Goal: Task Accomplishment & Management: Manage account settings

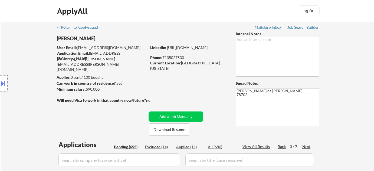
select select ""pending""
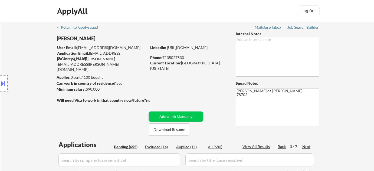
select select ""pending""
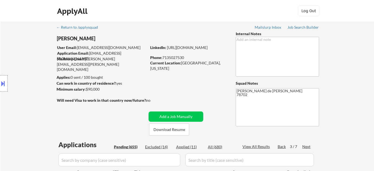
select select ""pending""
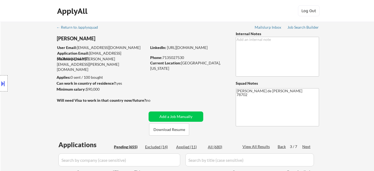
select select ""pending""
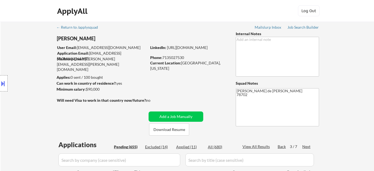
select select ""pending""
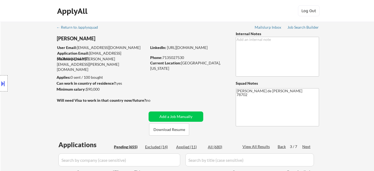
select select ""pending""
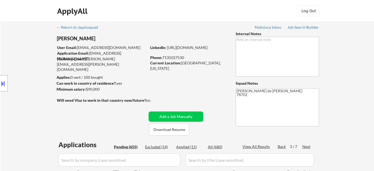
select select ""pending""
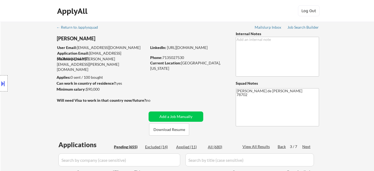
select select ""pending""
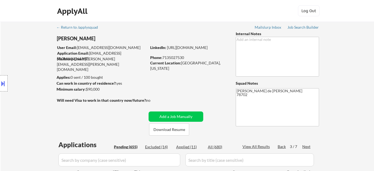
select select ""pending""
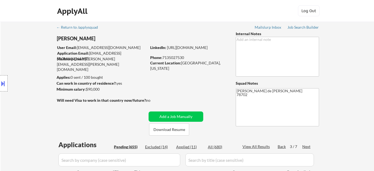
select select ""pending""
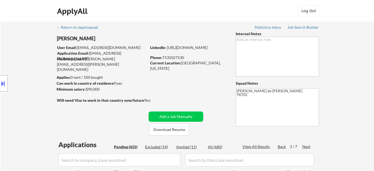
select select ""pending""
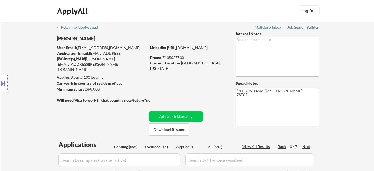
select select ""pending""
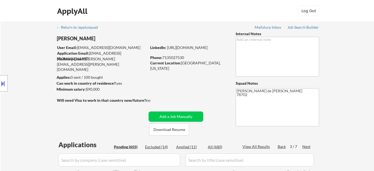
select select ""pending""
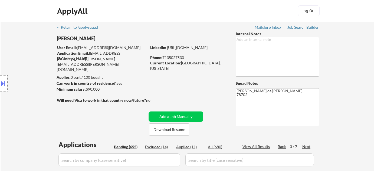
select select ""pending""
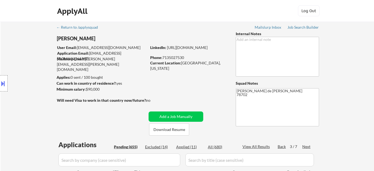
select select ""pending""
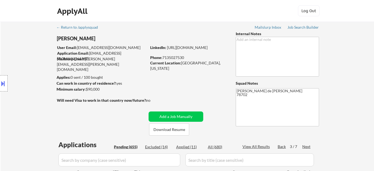
select select ""pending""
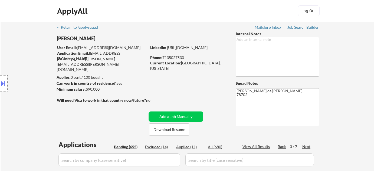
select select ""pending""
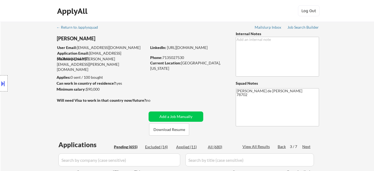
select select ""pending""
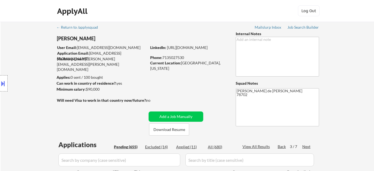
select select ""pending""
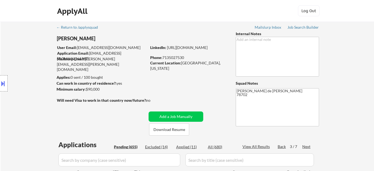
select select ""pending""
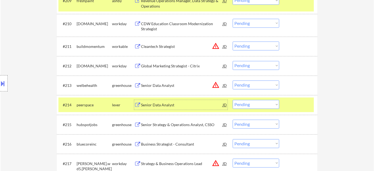
scroll to position [369, 0]
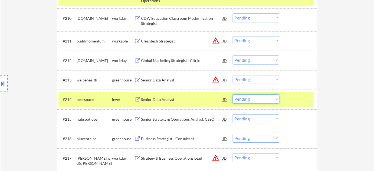
click at [248, 99] on select "Choose an option... Pending Applied Excluded (Questions) Excluded (Expired) Exc…" at bounding box center [256, 98] width 47 height 9
click at [233, 94] on select "Choose an option... Pending Applied Excluded (Questions) Excluded (Expired) Exc…" at bounding box center [256, 98] width 47 height 9
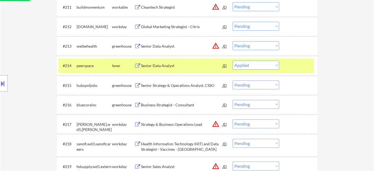
scroll to position [418, 0]
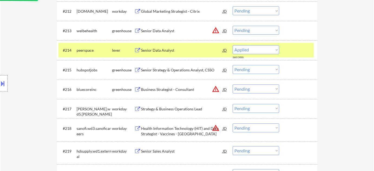
select select ""pending""
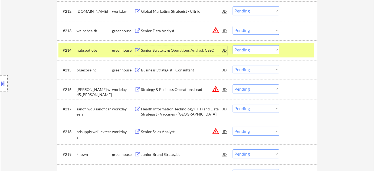
click at [173, 51] on div "Senior Strategy & Operations Analyst, CSSO" at bounding box center [182, 50] width 82 height 5
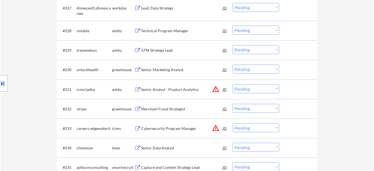
scroll to position [738, 0]
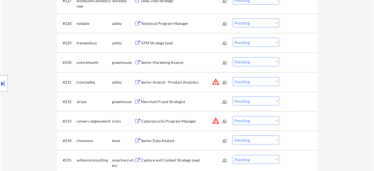
click at [166, 61] on div "Senior Marketing Analyst" at bounding box center [182, 62] width 82 height 5
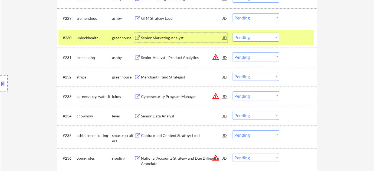
scroll to position [787, 0]
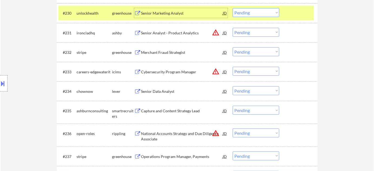
click at [172, 94] on div "Senior Data Analyst" at bounding box center [182, 91] width 82 height 10
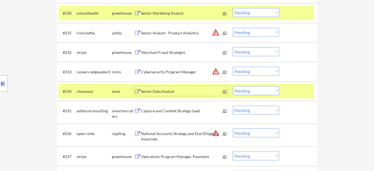
click at [249, 91] on select "Choose an option... Pending Applied Excluded (Questions) Excluded (Expired) Exc…" at bounding box center [256, 90] width 47 height 9
click at [233, 86] on select "Choose an option... Pending Applied Excluded (Questions) Excluded (Expired) Exc…" at bounding box center [256, 90] width 47 height 9
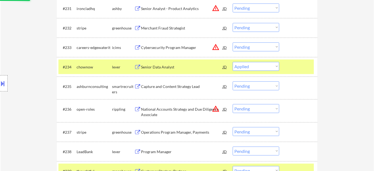
scroll to position [811, 0]
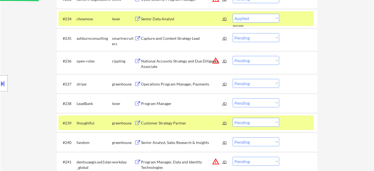
select select ""pending""
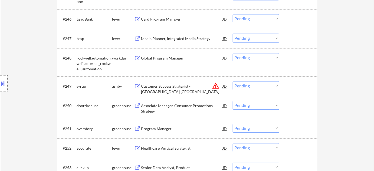
scroll to position [1131, 0]
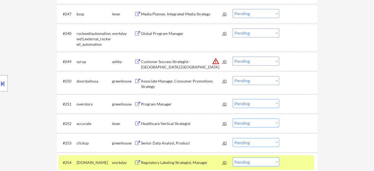
click at [166, 101] on div "Program Manager" at bounding box center [182, 104] width 82 height 10
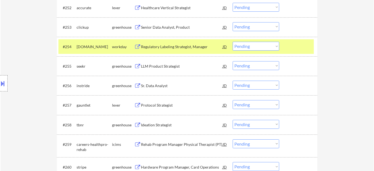
scroll to position [1254, 0]
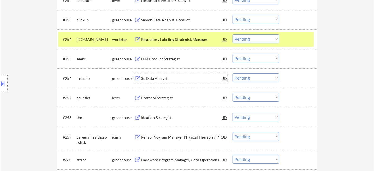
click at [158, 76] on div "Sr. Data Analyst" at bounding box center [182, 78] width 82 height 5
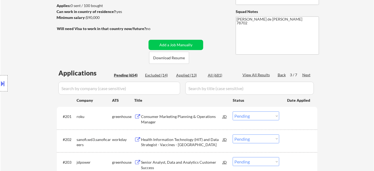
scroll to position [68, 0]
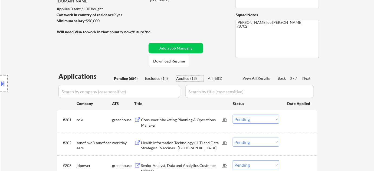
click at [188, 78] on div "Applied (13)" at bounding box center [189, 78] width 27 height 5
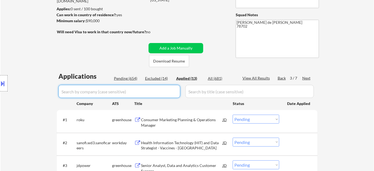
drag, startPoint x: 146, startPoint y: 89, endPoint x: 142, endPoint y: 92, distance: 5.3
click at [144, 91] on input "input" at bounding box center [119, 91] width 122 height 13
select select ""applied""
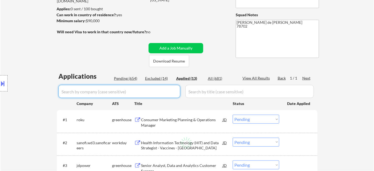
select select ""applied""
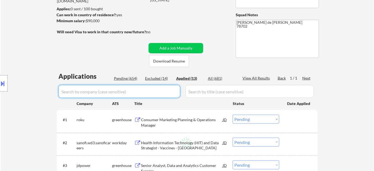
select select ""applied""
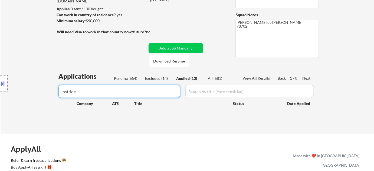
type input "instride"
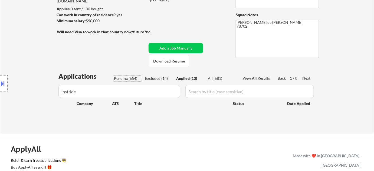
click at [131, 79] on div "Pending (654)" at bounding box center [127, 78] width 27 height 5
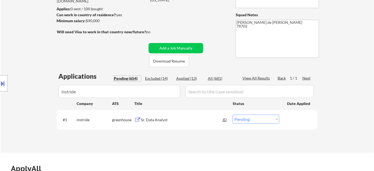
click at [238, 118] on select "Choose an option... Pending Applied Excluded (Questions) Excluded (Expired) Exc…" at bounding box center [256, 119] width 47 height 9
select select ""applied""
click at [233, 115] on select "Choose an option... Pending Applied Excluded (Questions) Excluded (Expired) Exc…" at bounding box center [256, 119] width 47 height 9
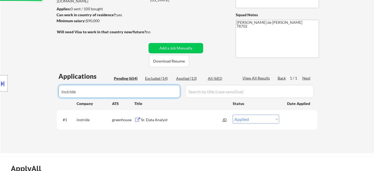
drag, startPoint x: 123, startPoint y: 88, endPoint x: 11, endPoint y: 84, distance: 111.5
click at [11, 84] on body "← Return to /applysquad Mailslurp Inbox Job Search Builder [PERSON_NAME] User E…" at bounding box center [187, 17] width 374 height 171
select select ""applied""
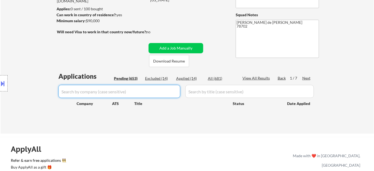
click at [135, 78] on div "Pending (653)" at bounding box center [127, 78] width 27 height 5
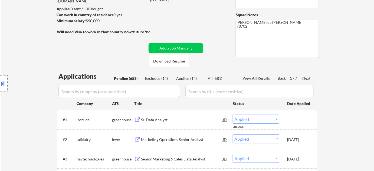
select select ""pending""
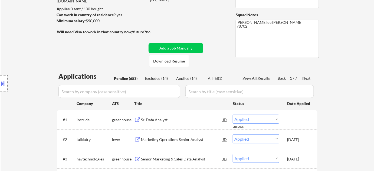
select select ""pending""
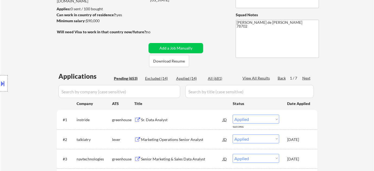
select select ""pending""
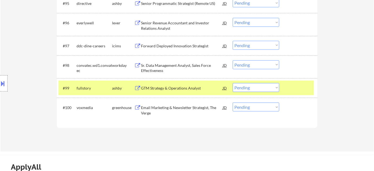
scroll to position [2085, 0]
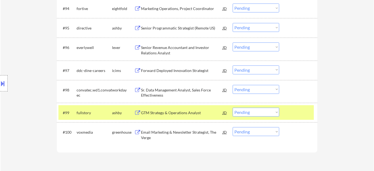
click at [178, 112] on div "GTM Strategy & Operations Analyst" at bounding box center [182, 112] width 82 height 5
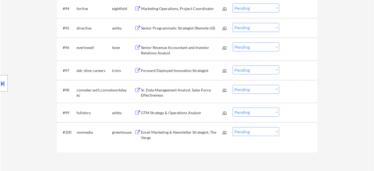
click at [255, 120] on div "#99 fullstory [PERSON_NAME] GTM Strategy & Operations Analyst JD warning_amber …" at bounding box center [187, 112] width 260 height 19
click at [257, 117] on div "#99 fullstory [PERSON_NAME] GTM Strategy & Operations Analyst JD warning_amber …" at bounding box center [185, 112] width 255 height 15
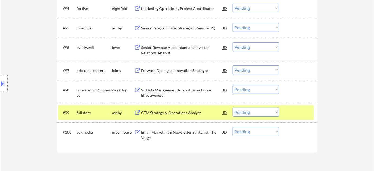
click at [265, 113] on select "Choose an option... Pending Applied Excluded (Questions) Excluded (Expired) Exc…" at bounding box center [256, 112] width 47 height 9
click at [233, 108] on select "Choose an option... Pending Applied Excluded (Questions) Excluded (Expired) Exc…" at bounding box center [256, 112] width 47 height 9
select select ""pending""
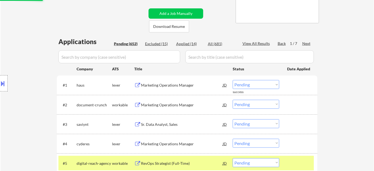
scroll to position [0, 0]
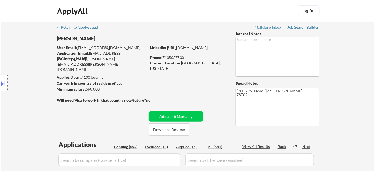
click at [305, 146] on div "Next" at bounding box center [306, 146] width 9 height 5
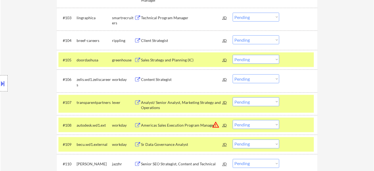
scroll to position [221, 0]
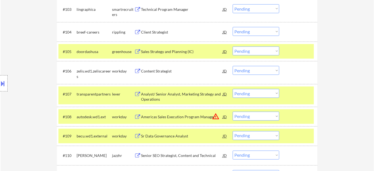
click at [152, 99] on div "Analyst/ Senior Analyst, Marketing Strategy and Operations" at bounding box center [182, 96] width 82 height 11
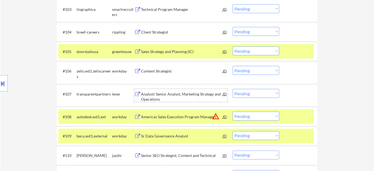
click at [249, 95] on select "Choose an option... Pending Applied Excluded (Questions) Excluded (Expired) Exc…" at bounding box center [256, 93] width 47 height 9
click at [233, 89] on select "Choose an option... Pending Applied Excluded (Questions) Excluded (Expired) Exc…" at bounding box center [256, 93] width 47 height 9
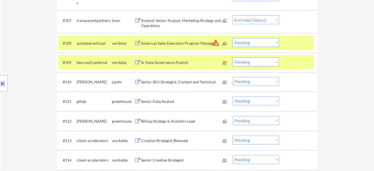
scroll to position [319, 0]
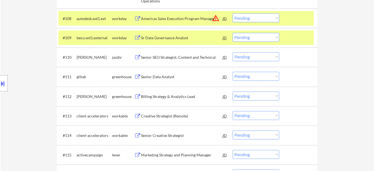
click at [172, 77] on div "Senior Data Analyst" at bounding box center [182, 76] width 82 height 5
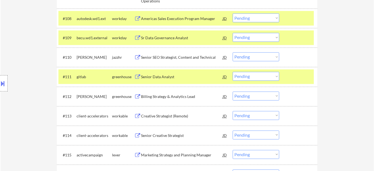
select select ""pending""
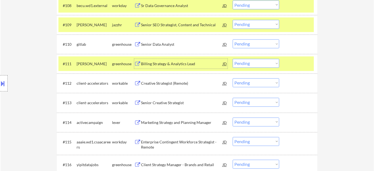
scroll to position [344, 0]
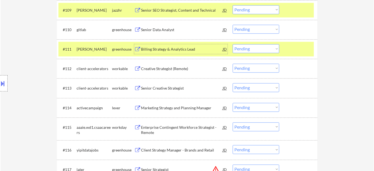
click at [171, 50] on div "Billing Strategy & Analytics Lead" at bounding box center [182, 49] width 82 height 5
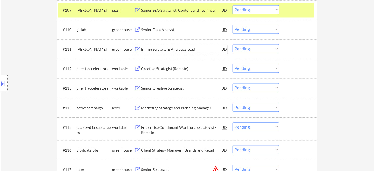
click at [254, 50] on select "Choose an option... Pending Applied Excluded (Questions) Excluded (Expired) Exc…" at bounding box center [256, 48] width 47 height 9
click at [233, 44] on select "Choose an option... Pending Applied Excluded (Questions) Excluded (Expired) Exc…" at bounding box center [256, 48] width 47 height 9
select select ""pending""
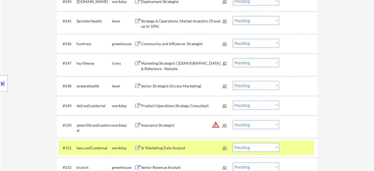
scroll to position [1082, 0]
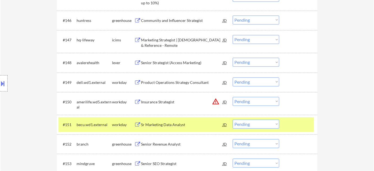
click at [177, 64] on div "Senior Strategist (Access Marketing)" at bounding box center [182, 62] width 82 height 5
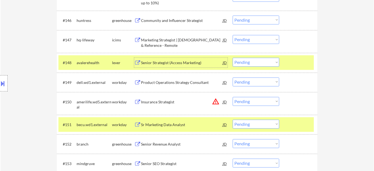
click at [244, 60] on select "Choose an option... Pending Applied Excluded (Questions) Excluded (Expired) Exc…" at bounding box center [256, 62] width 47 height 9
select select ""applied""
click at [233, 58] on select "Choose an option... Pending Applied Excluded (Questions) Excluded (Expired) Exc…" at bounding box center [256, 62] width 47 height 9
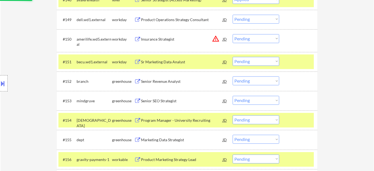
scroll to position [1155, 0]
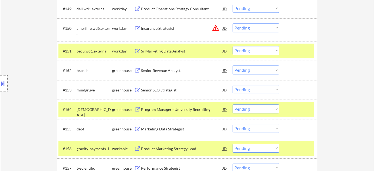
click at [170, 70] on div "Senior Revenue Analyst" at bounding box center [182, 70] width 82 height 5
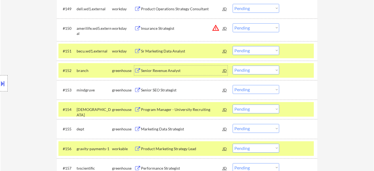
scroll to position [1180, 0]
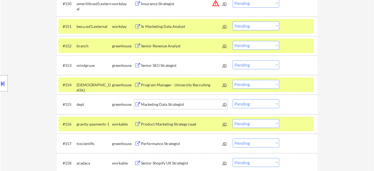
click at [176, 103] on div "Marketing Data Strategist" at bounding box center [182, 104] width 82 height 5
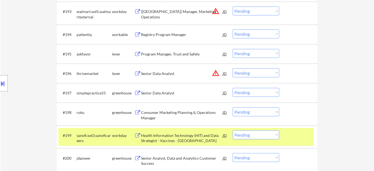
scroll to position [2065, 0]
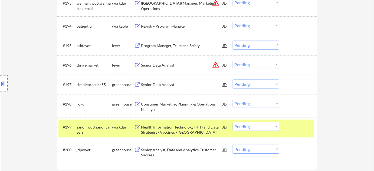
click at [152, 83] on div "Senior Data Analyst" at bounding box center [182, 84] width 82 height 5
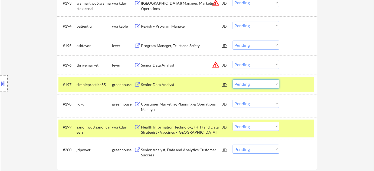
click at [240, 86] on select "Choose an option... Pending Applied Excluded (Questions) Excluded (Expired) Exc…" at bounding box center [256, 84] width 47 height 9
click at [233, 80] on select "Choose an option... Pending Applied Excluded (Questions) Excluded (Expired) Exc…" at bounding box center [256, 84] width 47 height 9
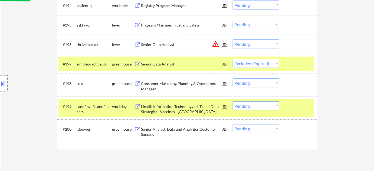
scroll to position [2090, 0]
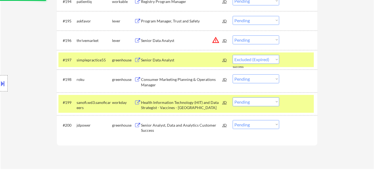
select select ""pending""
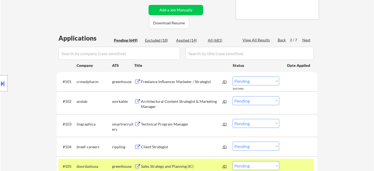
scroll to position [101, 0]
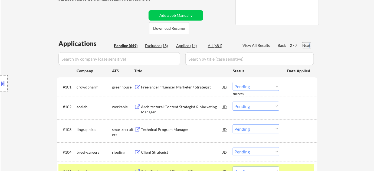
click at [309, 44] on div "Next" at bounding box center [306, 45] width 9 height 5
select select ""pending""
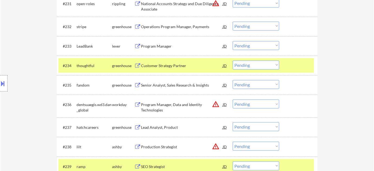
scroll to position [817, 0]
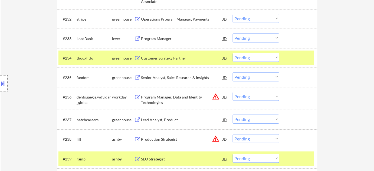
click at [168, 40] on div "Program Manager" at bounding box center [182, 38] width 82 height 5
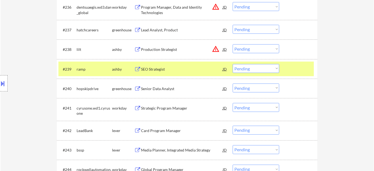
scroll to position [915, 0]
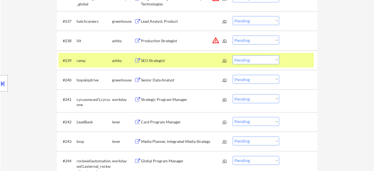
click at [168, 80] on div "Senior Data Analyst" at bounding box center [182, 79] width 82 height 5
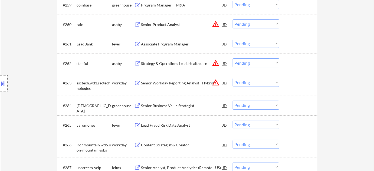
scroll to position [1382, 0]
click at [167, 42] on div "Associate Program Manager" at bounding box center [182, 44] width 82 height 5
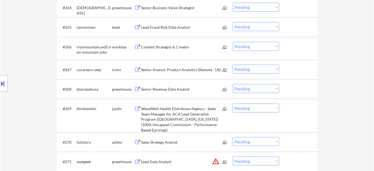
scroll to position [1505, 0]
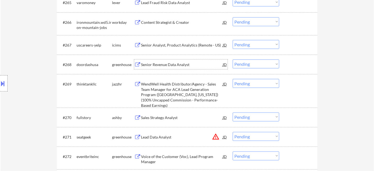
click at [166, 64] on div "Senior Revenue Data Analyst" at bounding box center [182, 64] width 82 height 5
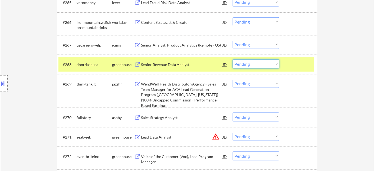
click at [251, 66] on select "Choose an option... Pending Applied Excluded (Questions) Excluded (Expired) Exc…" at bounding box center [256, 64] width 47 height 9
select select ""excluded__bad_match_""
click at [233, 60] on select "Choose an option... Pending Applied Excluded (Questions) Excluded (Expired) Exc…" at bounding box center [256, 64] width 47 height 9
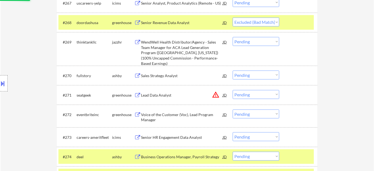
scroll to position [1554, 0]
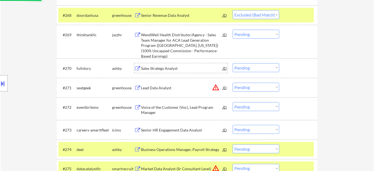
click at [156, 69] on div "Sales Strategy Analyst" at bounding box center [182, 68] width 82 height 5
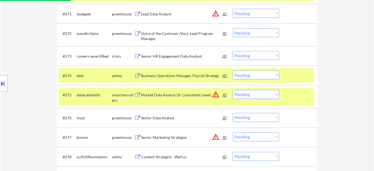
scroll to position [1653, 0]
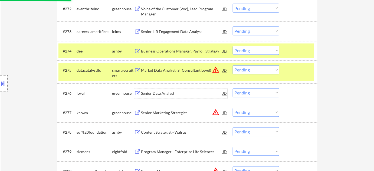
click at [163, 92] on div "Senior Data Analyst" at bounding box center [182, 93] width 82 height 5
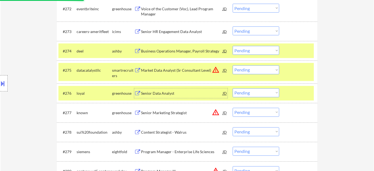
click at [243, 92] on select "Choose an option... Pending Applied Excluded (Questions) Excluded (Expired) Exc…" at bounding box center [256, 92] width 47 height 9
select select ""excluded__expired_""
click at [233, 88] on select "Choose an option... Pending Applied Excluded (Questions) Excluded (Expired) Exc…" at bounding box center [256, 92] width 47 height 9
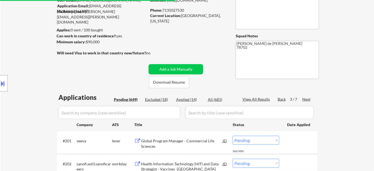
scroll to position [49, 0]
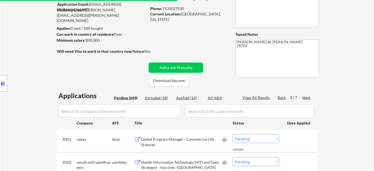
click at [301, 97] on div "3 / 7" at bounding box center [296, 97] width 12 height 5
click at [309, 98] on div "Next" at bounding box center [306, 97] width 9 height 5
select select ""pending""
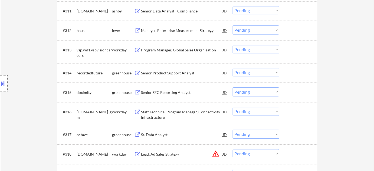
scroll to position [393, 0]
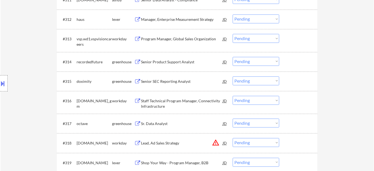
click at [149, 124] on div "Sr. Data Analyst" at bounding box center [182, 123] width 82 height 5
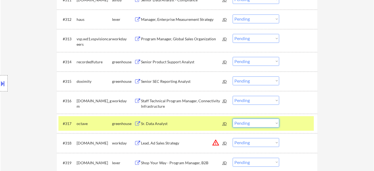
click at [254, 126] on select "Choose an option... Pending Applied Excluded (Questions) Excluded (Expired) Exc…" at bounding box center [256, 122] width 47 height 9
click at [233, 118] on select "Choose an option... Pending Applied Excluded (Questions) Excluded (Expired) Exc…" at bounding box center [256, 122] width 47 height 9
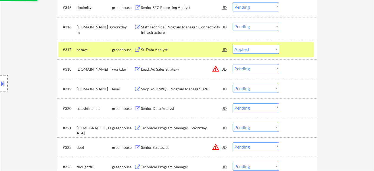
scroll to position [492, 0]
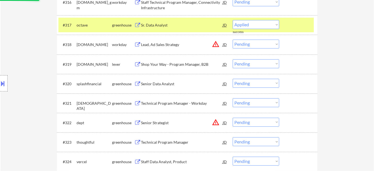
select select ""pending""
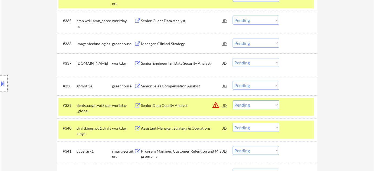
scroll to position [959, 0]
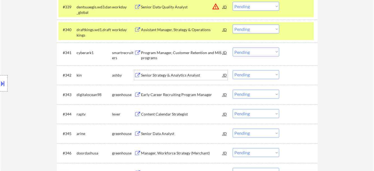
click at [177, 76] on div "Senior Strategy & Analytics Analyst" at bounding box center [182, 75] width 82 height 5
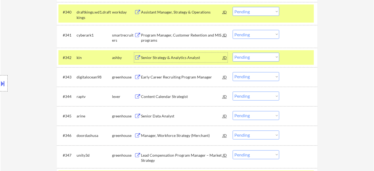
scroll to position [983, 0]
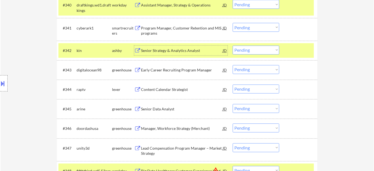
click at [174, 109] on div "Senior Data Analyst" at bounding box center [182, 109] width 82 height 5
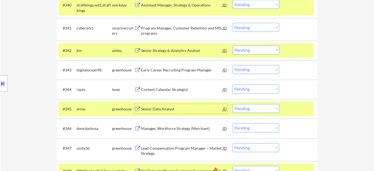
click at [253, 108] on select "Choose an option... Pending Applied Excluded (Questions) Excluded (Expired) Exc…" at bounding box center [256, 108] width 47 height 9
click at [233, 104] on select "Choose an option... Pending Applied Excluded (Questions) Excluded (Expired) Exc…" at bounding box center [256, 108] width 47 height 9
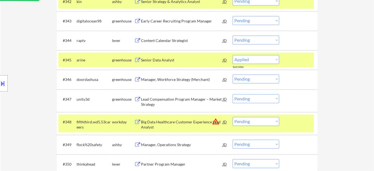
scroll to position [1057, 0]
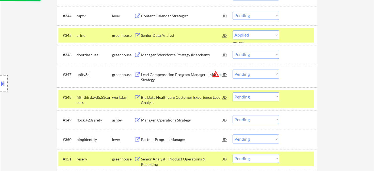
select select ""pending""
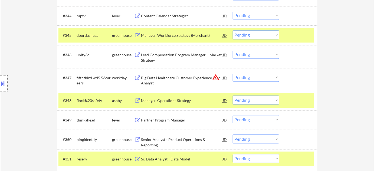
click at [164, 101] on div "Manager, Operations Strategy" at bounding box center [182, 100] width 82 height 5
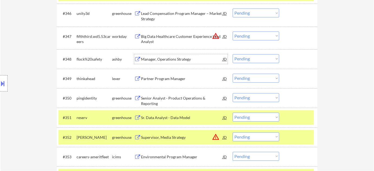
scroll to position [1106, 0]
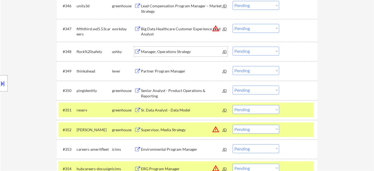
click at [186, 110] on div "Sr. Data Analyst - Data Model" at bounding box center [182, 109] width 82 height 5
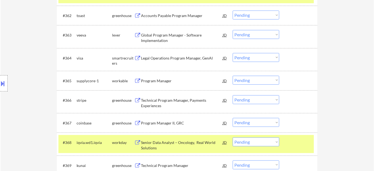
scroll to position [1426, 0]
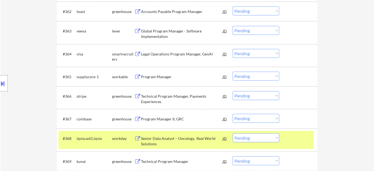
click at [151, 78] on div "Program Manager" at bounding box center [182, 76] width 82 height 5
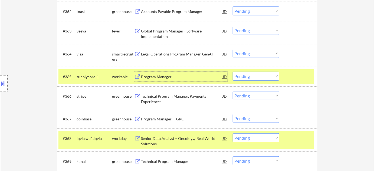
click at [261, 75] on select "Choose an option... Pending Applied Excluded (Questions) Excluded (Expired) Exc…" at bounding box center [256, 76] width 47 height 9
click at [233, 72] on select "Choose an option... Pending Applied Excluded (Questions) Excluded (Expired) Exc…" at bounding box center [256, 76] width 47 height 9
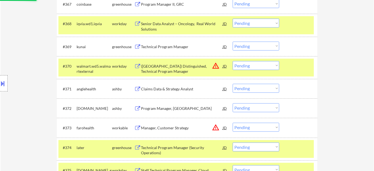
scroll to position [1549, 0]
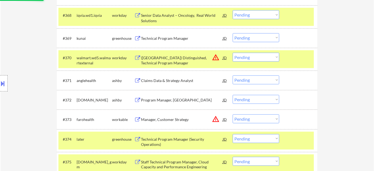
select select ""pending""
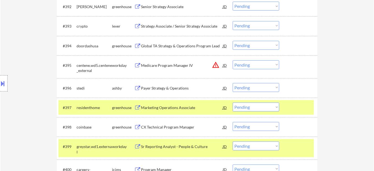
scroll to position [2065, 0]
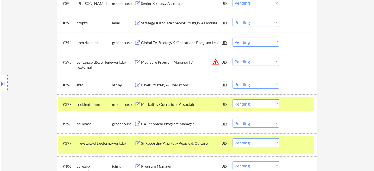
click at [178, 87] on div "Payer Strategy & Operations" at bounding box center [182, 84] width 82 height 5
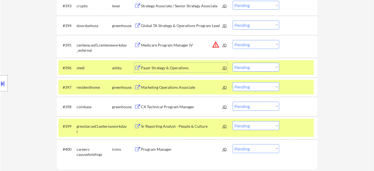
scroll to position [2090, 0]
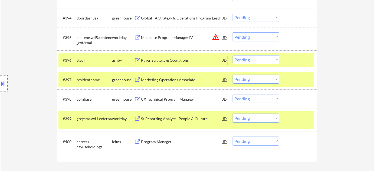
click at [262, 62] on select "Choose an option... Pending Applied Excluded (Questions) Excluded (Expired) Exc…" at bounding box center [256, 59] width 47 height 9
click at [233, 55] on select "Choose an option... Pending Applied Excluded (Questions) Excluded (Expired) Exc…" at bounding box center [256, 59] width 47 height 9
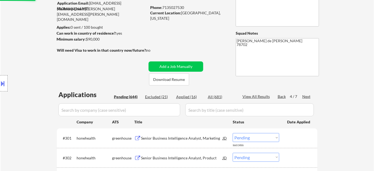
scroll to position [47, 0]
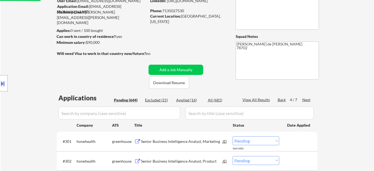
select select ""pending""
click at [309, 98] on div "Next" at bounding box center [306, 99] width 9 height 5
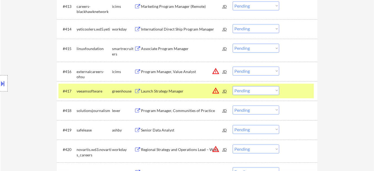
scroll to position [440, 0]
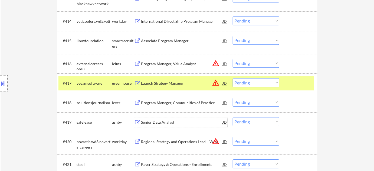
click at [159, 124] on div "Senior Data Analyst" at bounding box center [182, 122] width 82 height 5
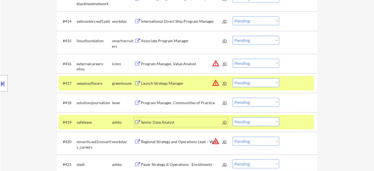
click at [245, 120] on select "Choose an option... Pending Applied Excluded (Questions) Excluded (Expired) Exc…" at bounding box center [256, 121] width 47 height 9
click at [233, 117] on select "Choose an option... Pending Applied Excluded (Questions) Excluded (Expired) Exc…" at bounding box center [256, 121] width 47 height 9
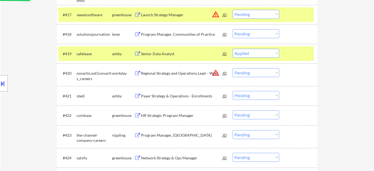
scroll to position [514, 0]
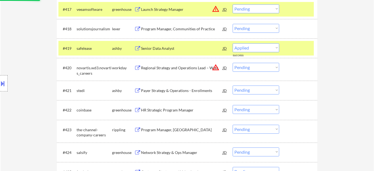
select select ""pending""
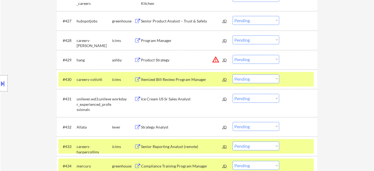
scroll to position [735, 0]
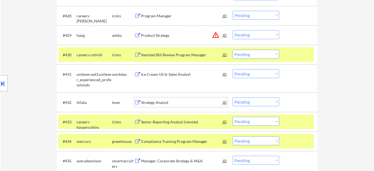
click at [157, 101] on div "Strategy Analyst" at bounding box center [182, 102] width 82 height 5
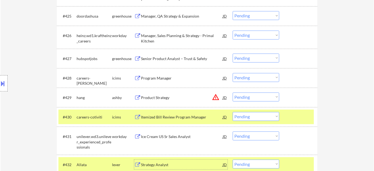
scroll to position [637, 0]
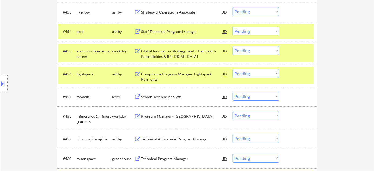
scroll to position [1276, 0]
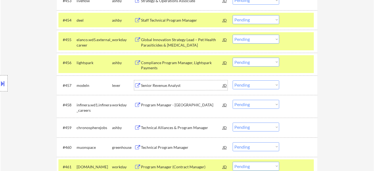
click at [170, 86] on div "Senior Revenue Analyst" at bounding box center [182, 85] width 82 height 5
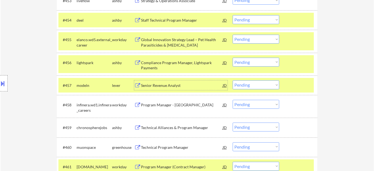
drag, startPoint x: 254, startPoint y: 84, endPoint x: 254, endPoint y: 87, distance: 3.0
click at [254, 84] on select "Choose an option... Pending Applied Excluded (Questions) Excluded (Expired) Exc…" at bounding box center [256, 84] width 47 height 9
click at [233, 80] on select "Choose an option... Pending Applied Excluded (Questions) Excluded (Expired) Exc…" at bounding box center [256, 84] width 47 height 9
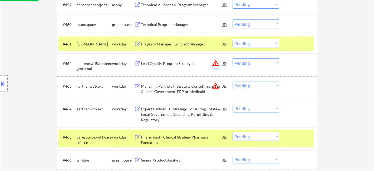
select select ""pending""
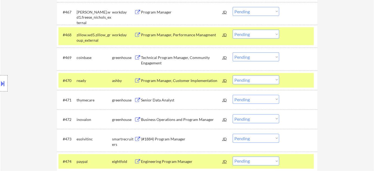
scroll to position [1571, 0]
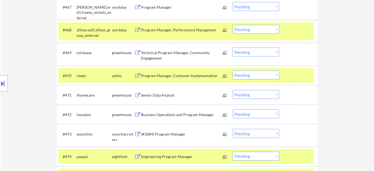
click at [170, 97] on div "Senior Data Analyst" at bounding box center [182, 94] width 82 height 5
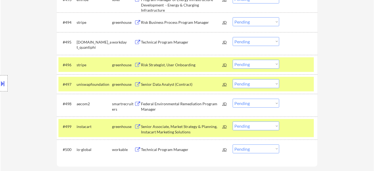
scroll to position [2137, 0]
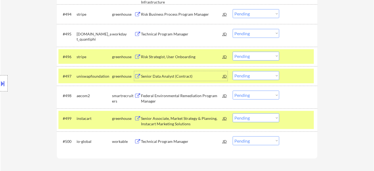
click at [169, 78] on div "Senior Data Analyst (Contract)" at bounding box center [182, 76] width 82 height 5
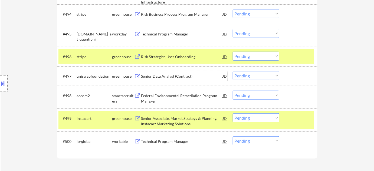
click at [240, 79] on select "Choose an option... Pending Applied Excluded (Questions) Excluded (Expired) Exc…" at bounding box center [256, 75] width 47 height 9
click at [233, 71] on select "Choose an option... Pending Applied Excluded (Questions) Excluded (Expired) Exc…" at bounding box center [256, 75] width 47 height 9
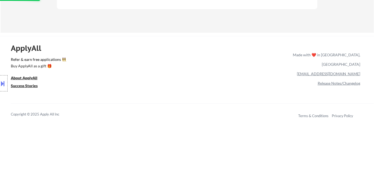
select select ""pending""
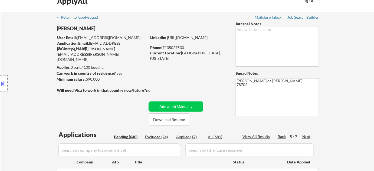
scroll to position [24, 0]
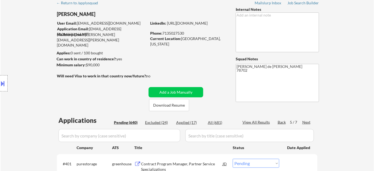
click at [305, 123] on div "Next" at bounding box center [306, 122] width 9 height 5
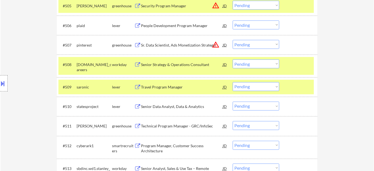
scroll to position [270, 0]
click at [174, 103] on div "Senior Data Analyst, Data & Analytics" at bounding box center [182, 106] width 82 height 10
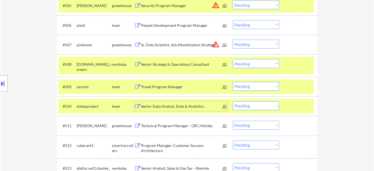
click at [246, 104] on select "Choose an option... Pending Applied Excluded (Questions) Excluded (Expired) Exc…" at bounding box center [256, 105] width 47 height 9
click at [233, 101] on select "Choose an option... Pending Applied Excluded (Questions) Excluded (Expired) Exc…" at bounding box center [256, 105] width 47 height 9
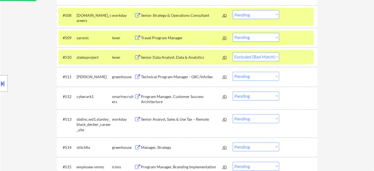
scroll to position [344, 0]
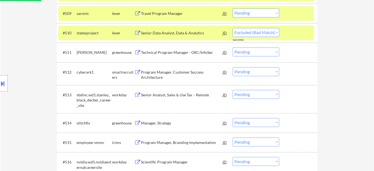
select select ""pending""
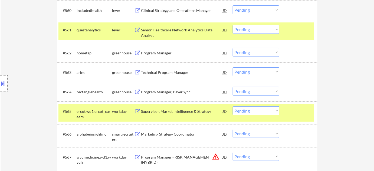
scroll to position [1426, 0]
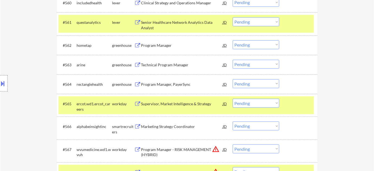
click at [164, 45] on div "Program Manager" at bounding box center [182, 45] width 82 height 5
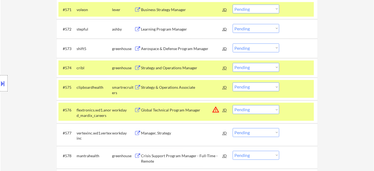
scroll to position [1672, 0]
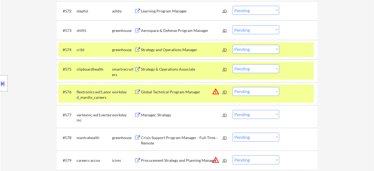
click at [185, 49] on div "Strategy and Operations Manager" at bounding box center [182, 49] width 82 height 5
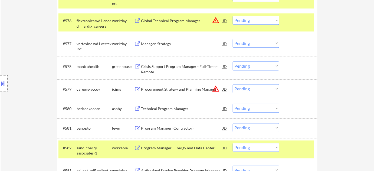
scroll to position [1746, 0]
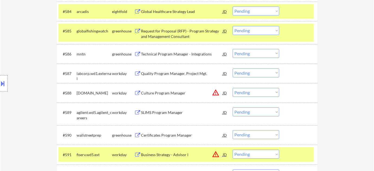
scroll to position [0, 0]
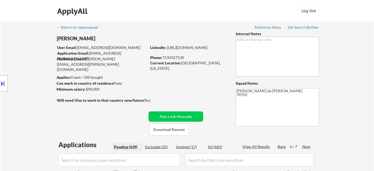
click at [135, 146] on div "Pending (639)" at bounding box center [127, 146] width 27 height 5
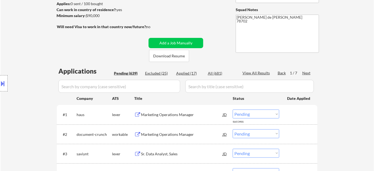
click at [283, 73] on div "Back" at bounding box center [281, 72] width 9 height 5
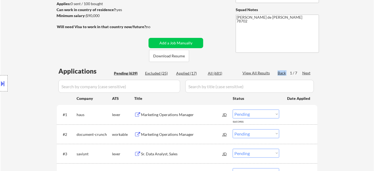
click at [283, 73] on div "Back" at bounding box center [281, 72] width 9 height 5
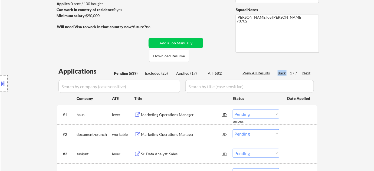
click at [283, 73] on div "Back" at bounding box center [281, 72] width 9 height 5
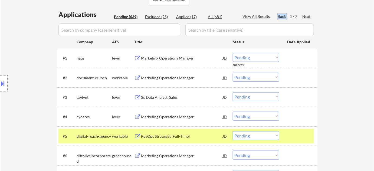
scroll to position [123, 0]
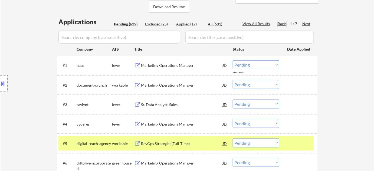
click at [183, 26] on div "Applied (17)" at bounding box center [189, 23] width 27 height 5
select select ""applied""
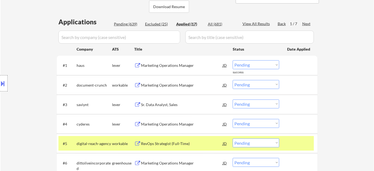
select select ""applied""
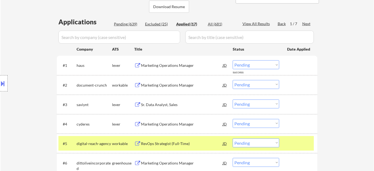
select select ""applied""
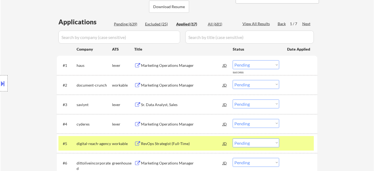
select select ""applied""
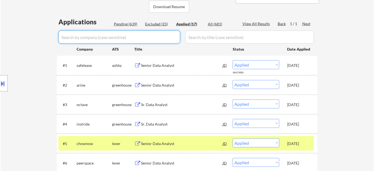
click at [154, 42] on input "input" at bounding box center [119, 37] width 122 height 13
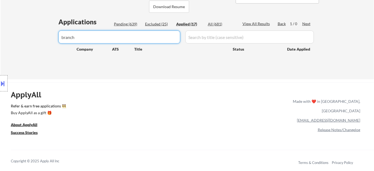
type input "branch"
click at [135, 24] on div "Pending (639)" at bounding box center [127, 23] width 27 height 5
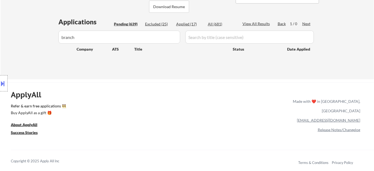
select select ""pending""
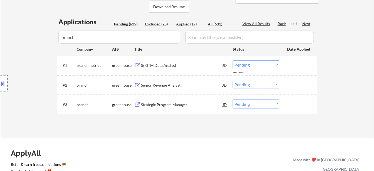
click at [164, 64] on div "Sr GTM Data Analyst" at bounding box center [182, 65] width 82 height 5
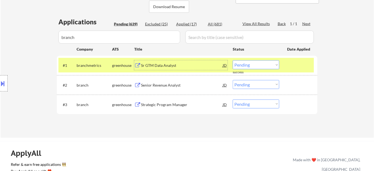
drag, startPoint x: 260, startPoint y: 64, endPoint x: 259, endPoint y: 69, distance: 4.4
click at [260, 64] on select "Choose an option... Pending Applied Excluded (Questions) Excluded (Expired) Exc…" at bounding box center [256, 64] width 47 height 9
click at [233, 60] on select "Choose an option... Pending Applied Excluded (Questions) Excluded (Expired) Exc…" at bounding box center [256, 64] width 47 height 9
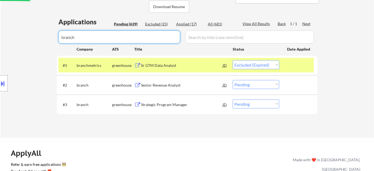
drag, startPoint x: 97, startPoint y: 37, endPoint x: 27, endPoint y: 33, distance: 70.7
click at [27, 33] on div "← Return to /applysquad Mailslurp Inbox Job Search Builder [PERSON_NAME] User E…" at bounding box center [187, 18] width 373 height 239
select select ""pending""
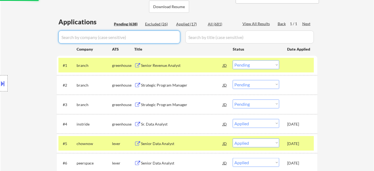
click at [125, 22] on div "Pending (638)" at bounding box center [127, 23] width 27 height 5
select select ""pending""
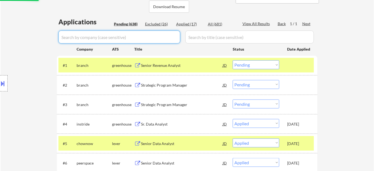
select select ""pending""
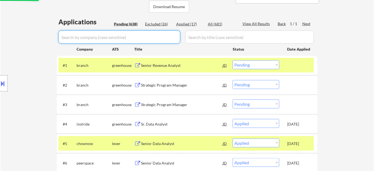
select select ""pending""
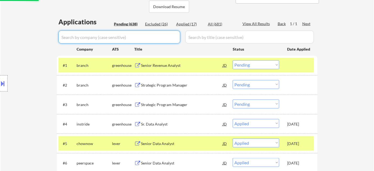
select select ""pending""
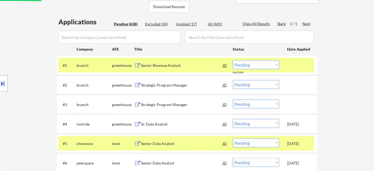
click at [130, 23] on div "Pending (638)" at bounding box center [127, 23] width 27 height 5
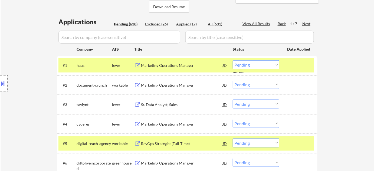
click at [187, 25] on div "Applied (17)" at bounding box center [189, 23] width 27 height 5
select select ""applied""
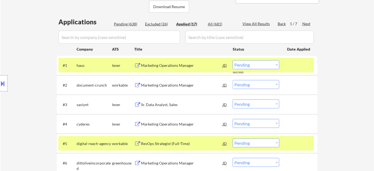
select select ""applied""
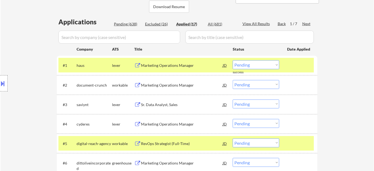
select select ""applied""
click at [156, 34] on input "input" at bounding box center [119, 37] width 122 height 13
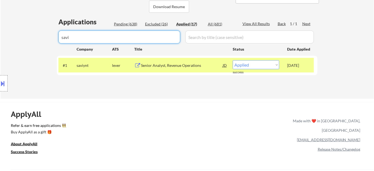
drag, startPoint x: 97, startPoint y: 37, endPoint x: 29, endPoint y: 34, distance: 67.9
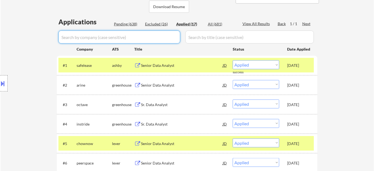
click at [126, 22] on div "Pending (638)" at bounding box center [127, 23] width 27 height 5
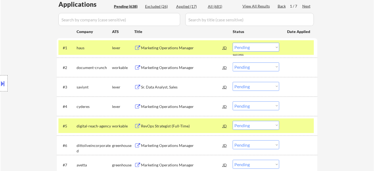
scroll to position [147, 0]
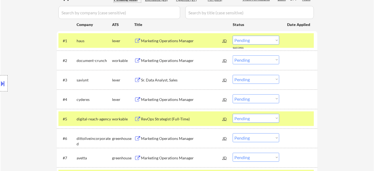
click at [173, 119] on div "RevOps Strategist (Full-Time)" at bounding box center [182, 118] width 82 height 5
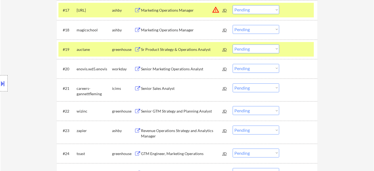
scroll to position [492, 0]
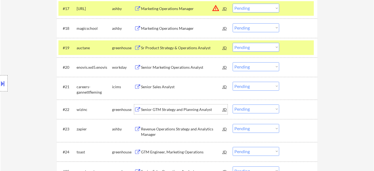
click at [187, 109] on div "Senior GTM Strategy and Planning Analyst" at bounding box center [182, 109] width 82 height 5
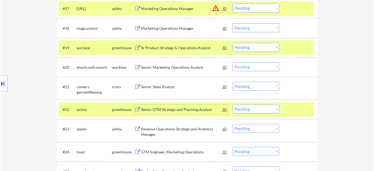
click at [257, 106] on select "Choose an option... Pending Applied Excluded (Questions) Excluded (Expired) Exc…" at bounding box center [256, 108] width 47 height 9
click at [233, 104] on select "Choose an option... Pending Applied Excluded (Questions) Excluded (Expired) Exc…" at bounding box center [256, 108] width 47 height 9
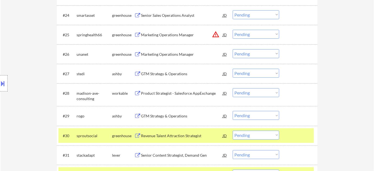
scroll to position [639, 0]
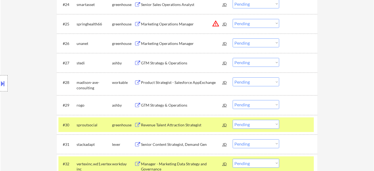
click at [177, 106] on div "GTM Strategy & Operations" at bounding box center [182, 105] width 82 height 5
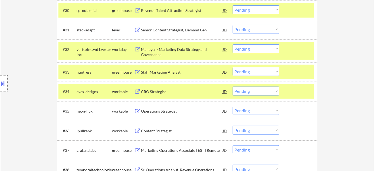
scroll to position [762, 0]
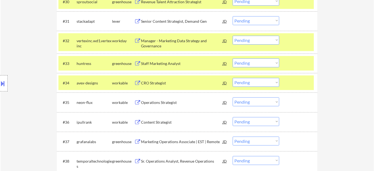
click at [160, 101] on div "Operations Strategist" at bounding box center [182, 102] width 82 height 5
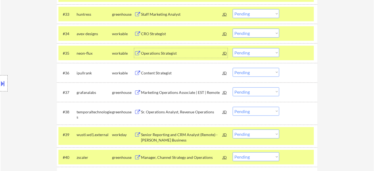
scroll to position [836, 0]
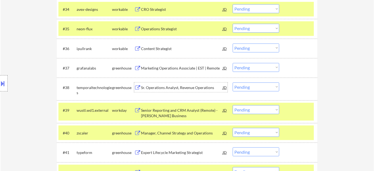
click at [182, 91] on div "Sr. Operations Analyst, Revenue Operations" at bounding box center [182, 87] width 82 height 10
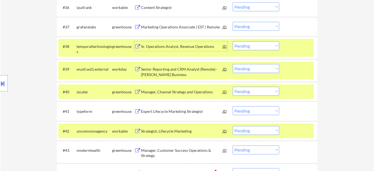
scroll to position [885, 0]
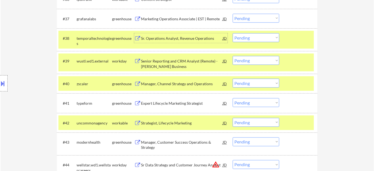
click at [185, 104] on div "Expert Lifecycle Marketing Strategist" at bounding box center [182, 103] width 82 height 5
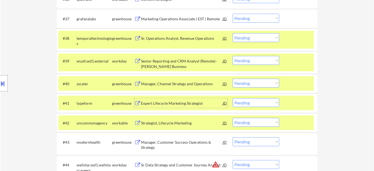
drag, startPoint x: 246, startPoint y: 100, endPoint x: 246, endPoint y: 104, distance: 4.4
click at [246, 100] on select "Choose an option... Pending Applied Excluded (Questions) Excluded (Expired) Exc…" at bounding box center [256, 102] width 47 height 9
click at [233, 98] on select "Choose an option... Pending Applied Excluded (Questions) Excluded (Expired) Exc…" at bounding box center [256, 102] width 47 height 9
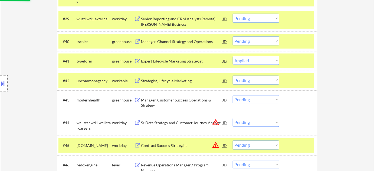
scroll to position [934, 0]
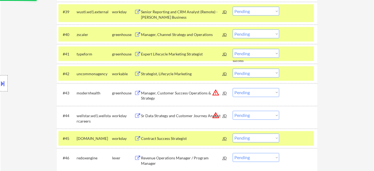
click at [168, 71] on div "Strategist, Lifecycle Marketing" at bounding box center [182, 73] width 82 height 5
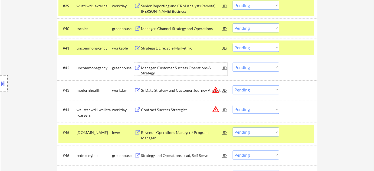
scroll to position [959, 0]
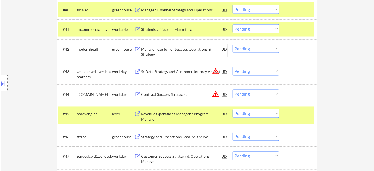
click at [169, 27] on div "Strategist, Lifecycle Marketing" at bounding box center [182, 29] width 82 height 10
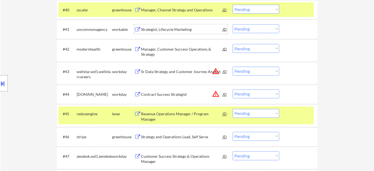
drag, startPoint x: 264, startPoint y: 26, endPoint x: 262, endPoint y: 30, distance: 4.5
click at [264, 26] on select "Choose an option... Pending Applied Excluded (Questions) Excluded (Expired) Exc…" at bounding box center [256, 28] width 47 height 9
click at [233, 24] on select "Choose an option... Pending Applied Excluded (Questions) Excluded (Expired) Exc…" at bounding box center [256, 28] width 47 height 9
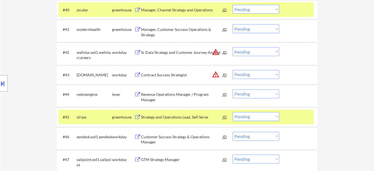
click at [155, 98] on div "Revenue Operations Manager / Program Manager" at bounding box center [182, 97] width 82 height 11
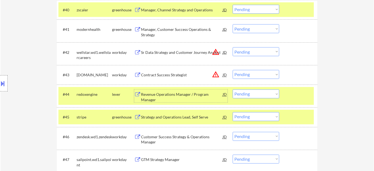
click at [265, 92] on select "Choose an option... Pending Applied Excluded (Questions) Excluded (Expired) Exc…" at bounding box center [256, 94] width 47 height 9
click at [233, 90] on select "Choose an option... Pending Applied Excluded (Questions) Excluded (Expired) Exc…" at bounding box center [256, 94] width 47 height 9
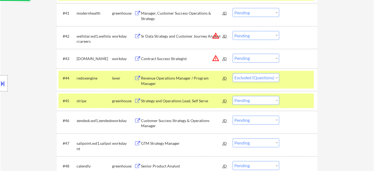
scroll to position [983, 0]
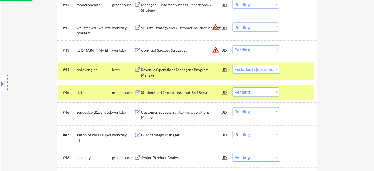
click at [169, 92] on div "Strategy and Operations Lead, Self Serve" at bounding box center [182, 92] width 82 height 5
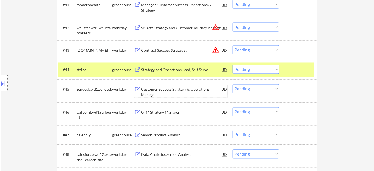
click at [187, 70] on div "Strategy and Operations Lead, Self Serve" at bounding box center [182, 69] width 82 height 5
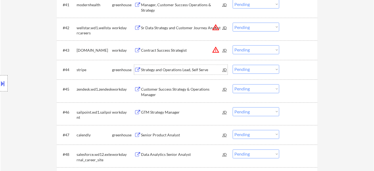
click at [244, 68] on select "Choose an option... Pending Applied Excluded (Questions) Excluded (Expired) Exc…" at bounding box center [256, 69] width 47 height 9
click at [233, 65] on select "Choose an option... Pending Applied Excluded (Questions) Excluded (Expired) Exc…" at bounding box center [256, 69] width 47 height 9
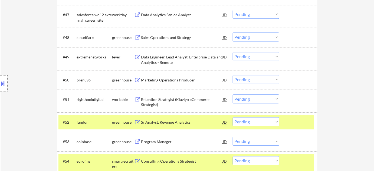
scroll to position [110, 0]
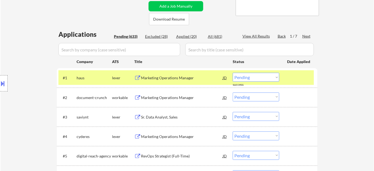
click at [183, 78] on div "Marketing Operations Manager" at bounding box center [182, 77] width 82 height 5
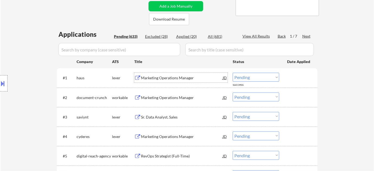
click at [254, 78] on select "Choose an option... Pending Applied Excluded (Questions) Excluded (Expired) Exc…" at bounding box center [256, 77] width 47 height 9
click at [233, 73] on select "Choose an option... Pending Applied Excluded (Questions) Excluded (Expired) Exc…" at bounding box center [256, 77] width 47 height 9
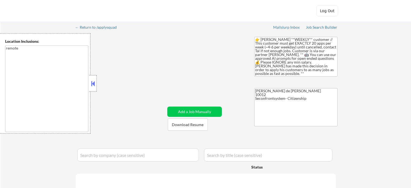
type textarea "remote"
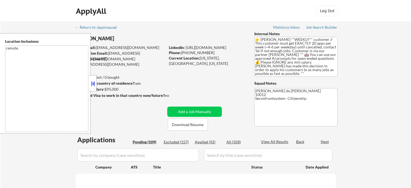
select select ""pending""
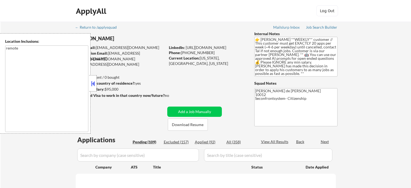
select select ""pending""
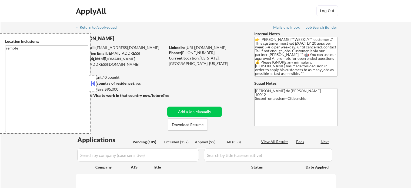
select select ""pending""
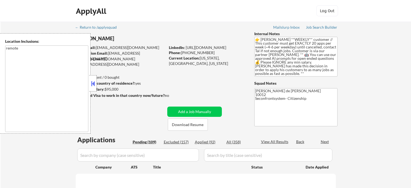
select select ""pending""
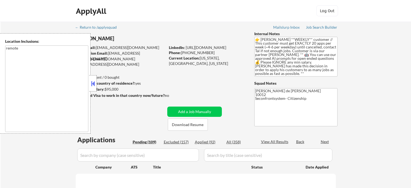
select select ""pending""
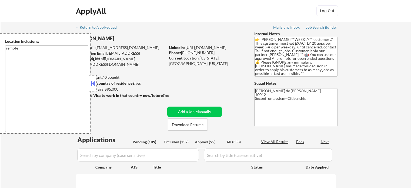
select select ""pending""
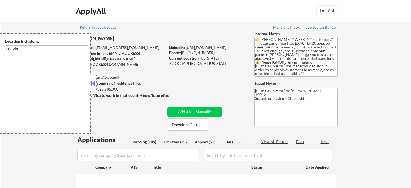
select select ""pending""
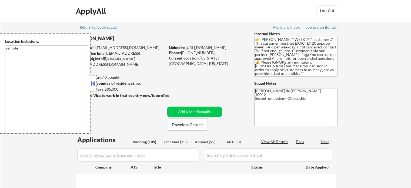
select select ""pending""
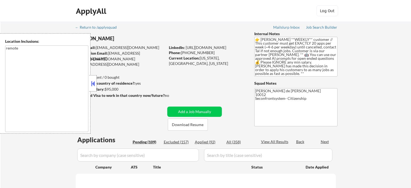
select select ""pending""
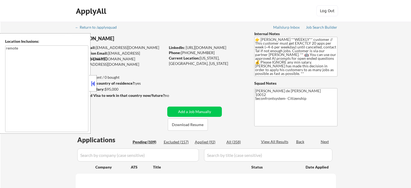
select select ""pending""
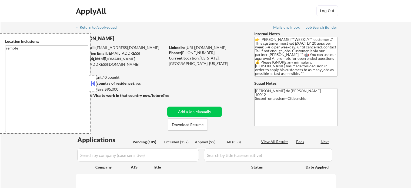
select select ""pending""
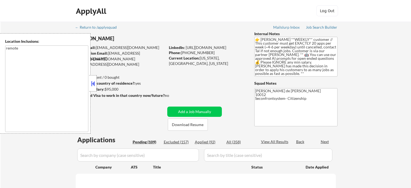
select select ""pending""
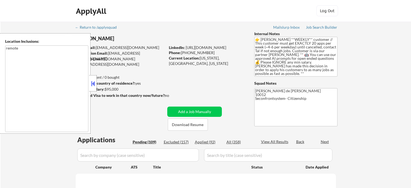
select select ""pending""
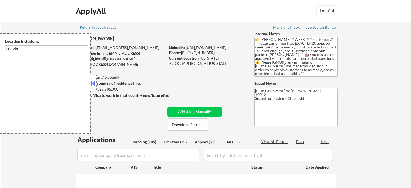
select select ""pending""
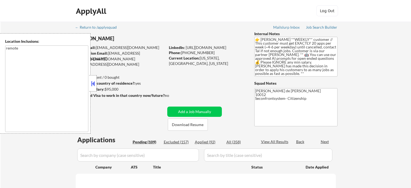
select select ""pending""
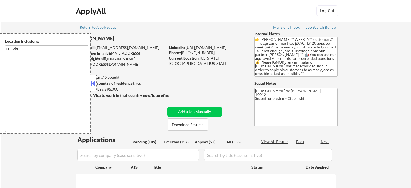
select select ""pending""
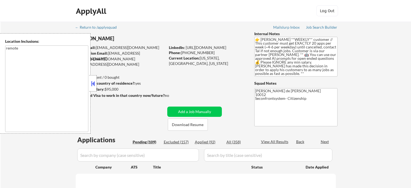
select select ""pending""
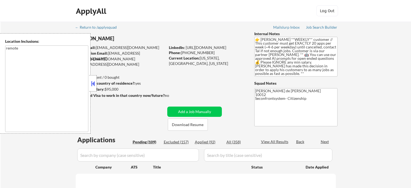
select select ""pending""
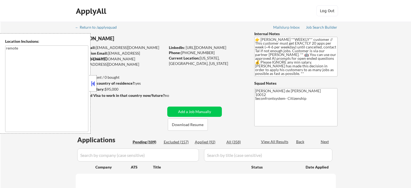
select select ""pending""
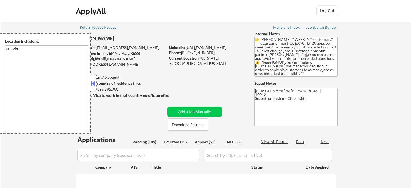
select select ""pending""
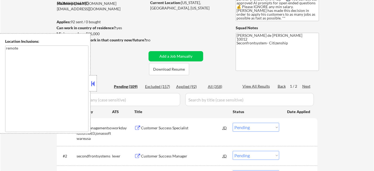
scroll to position [74, 0]
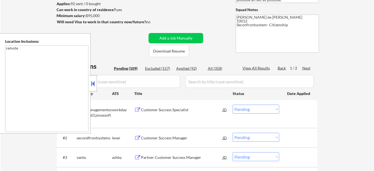
click at [92, 86] on button at bounding box center [93, 84] width 6 height 8
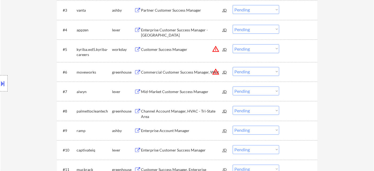
scroll to position [221, 0]
click at [250, 72] on select "Choose an option... Pending Applied Excluded (Questions) Excluded (Expired) Exc…" at bounding box center [256, 71] width 47 height 9
click at [233, 67] on select "Choose an option... Pending Applied Excluded (Questions) Excluded (Expired) Exc…" at bounding box center [256, 71] width 47 height 9
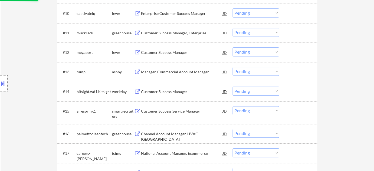
select select ""pending""
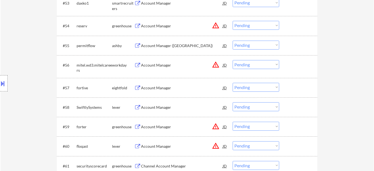
scroll to position [1257, 0]
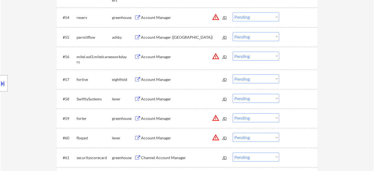
click at [159, 101] on div "Account Manager" at bounding box center [182, 98] width 82 height 5
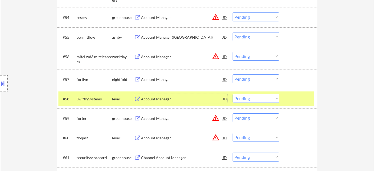
click at [261, 98] on select "Choose an option... Pending Applied Excluded (Questions) Excluded (Expired) Exc…" at bounding box center [256, 98] width 47 height 9
click at [233, 94] on select "Choose an option... Pending Applied Excluded (Questions) Excluded (Expired) Exc…" at bounding box center [256, 98] width 47 height 9
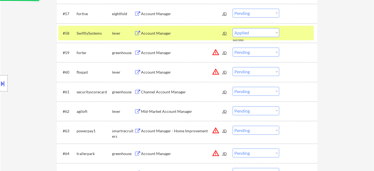
scroll to position [1331, 0]
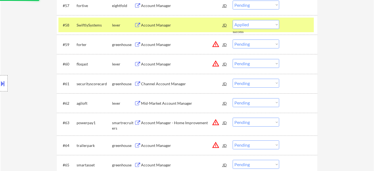
select select ""pending""
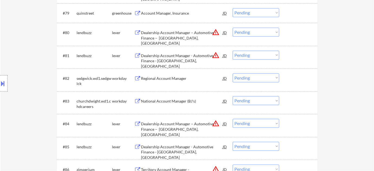
scroll to position [1769, 0]
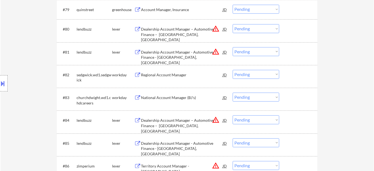
click at [263, 24] on select "Choose an option... Pending Applied Excluded (Questions) Excluded (Expired) Exc…" at bounding box center [256, 28] width 47 height 9
click at [233, 24] on select "Choose an option... Pending Applied Excluded (Questions) Excluded (Expired) Exc…" at bounding box center [256, 28] width 47 height 9
click at [257, 50] on select "Choose an option... Pending Applied Excluded (Questions) Excluded (Expired) Exc…" at bounding box center [256, 51] width 47 height 9
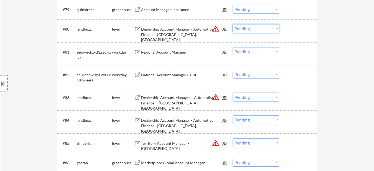
click at [275, 31] on select "Choose an option... Pending Applied Excluded (Questions) Excluded (Expired) Exc…" at bounding box center [256, 28] width 47 height 9
click at [233, 24] on select "Choose an option... Pending Applied Excluded (Questions) Excluded (Expired) Exc…" at bounding box center [256, 28] width 47 height 9
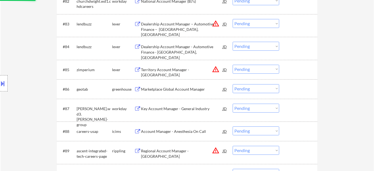
select select ""pending""
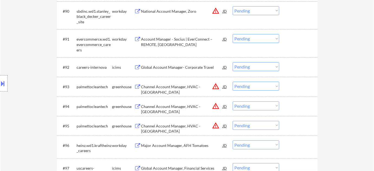
scroll to position [2015, 0]
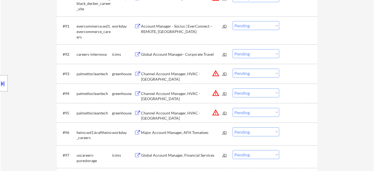
click at [260, 74] on select "Choose an option... Pending Applied Excluded (Questions) Excluded (Expired) Exc…" at bounding box center [256, 73] width 47 height 9
click at [233, 69] on select "Choose an option... Pending Applied Excluded (Questions) Excluded (Expired) Exc…" at bounding box center [256, 73] width 47 height 9
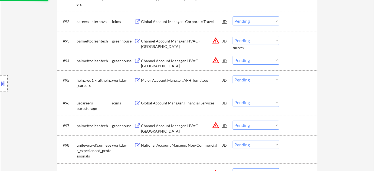
scroll to position [2040, 0]
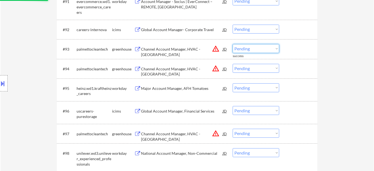
click at [268, 46] on select "Choose an option... Pending Applied Excluded (Questions) Excluded (Expired) Exc…" at bounding box center [256, 48] width 47 height 9
click at [233, 44] on select "Choose an option... Pending Applied Excluded (Questions) Excluded (Expired) Exc…" at bounding box center [256, 48] width 47 height 9
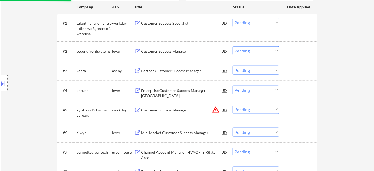
scroll to position [168, 0]
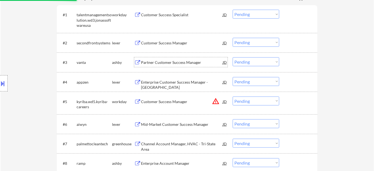
click at [188, 65] on div "Partner Customer Success Manager" at bounding box center [182, 62] width 82 height 10
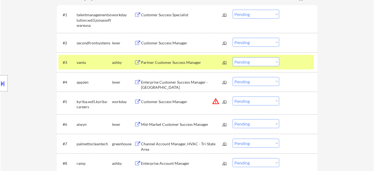
select select ""pending""
click at [169, 80] on div "Enterprise Customer Success Manager - US" at bounding box center [182, 85] width 82 height 11
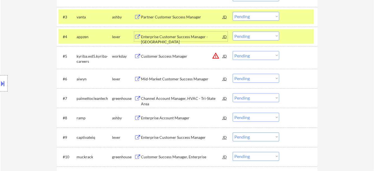
scroll to position [242, 0]
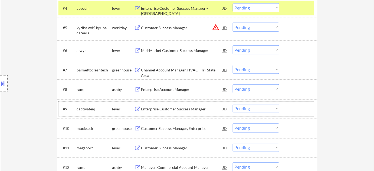
click at [177, 103] on div "#9 captivateiq lever Enterprise Customer Success Manager JD Choose an option...…" at bounding box center [185, 109] width 255 height 15
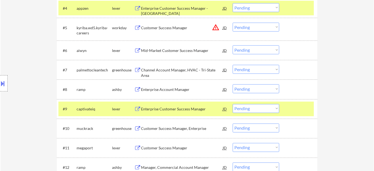
click at [177, 107] on div "Enterprise Customer Success Manager" at bounding box center [182, 109] width 82 height 5
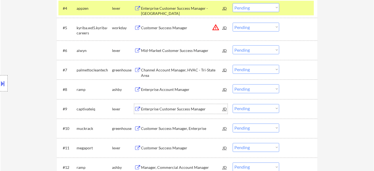
click at [240, 110] on select "Choose an option... Pending Applied Excluded (Questions) Excluded (Expired) Exc…" at bounding box center [256, 108] width 47 height 9
click at [233, 104] on select "Choose an option... Pending Applied Excluded (Questions) Excluded (Expired) Exc…" at bounding box center [256, 108] width 47 height 9
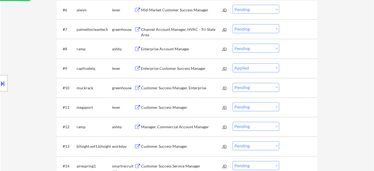
scroll to position [291, 0]
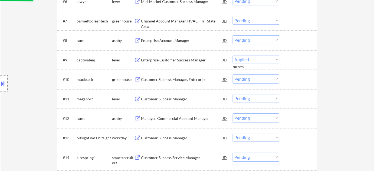
select select ""pending""
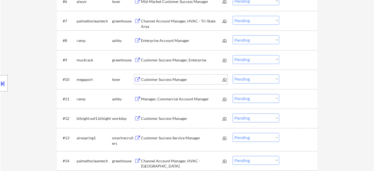
click at [171, 80] on div "Customer Success Manager" at bounding box center [182, 79] width 82 height 5
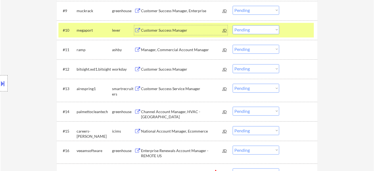
scroll to position [365, 0]
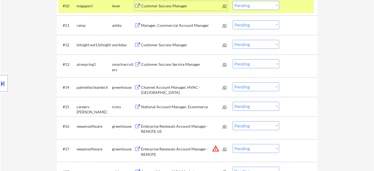
click at [149, 128] on div "Enterprise Renewals Account Manager - REMOTE US" at bounding box center [182, 129] width 82 height 11
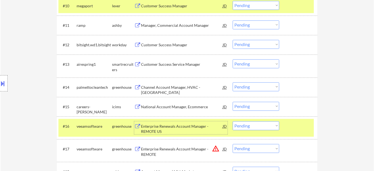
drag, startPoint x: 246, startPoint y: 127, endPoint x: 249, endPoint y: 124, distance: 4.3
click at [246, 127] on select "Choose an option... Pending Applied Excluded (Questions) Excluded (Expired) Exc…" at bounding box center [256, 125] width 47 height 9
click at [233, 121] on select "Choose an option... Pending Applied Excluded (Questions) Excluded (Expired) Exc…" at bounding box center [256, 125] width 47 height 9
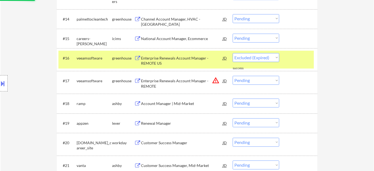
scroll to position [439, 0]
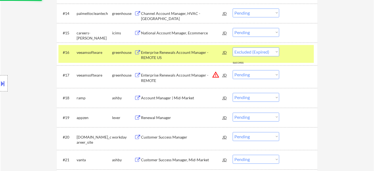
select select ""pending""
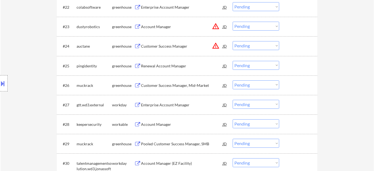
scroll to position [636, 0]
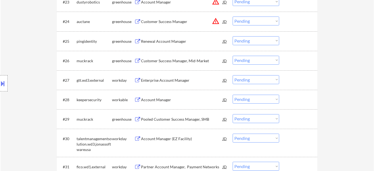
click at [160, 100] on div "Account Manager" at bounding box center [182, 99] width 82 height 5
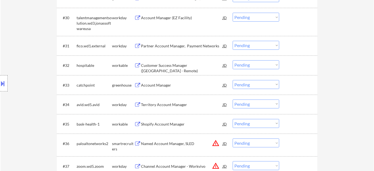
scroll to position [759, 0]
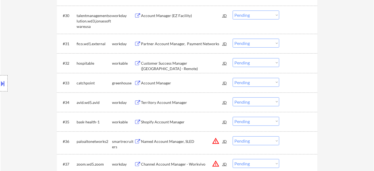
click at [163, 80] on div "Account Manager" at bounding box center [182, 82] width 82 height 5
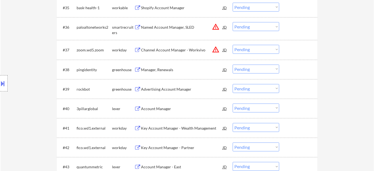
scroll to position [881, 0]
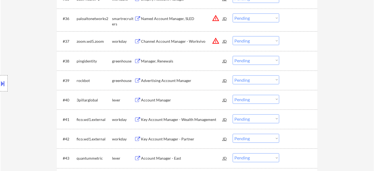
click at [178, 81] on div "Advertising Account Manager" at bounding box center [182, 80] width 82 height 5
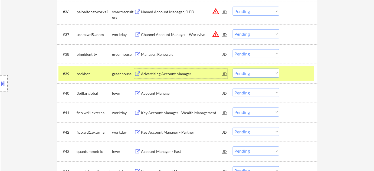
scroll to position [906, 0]
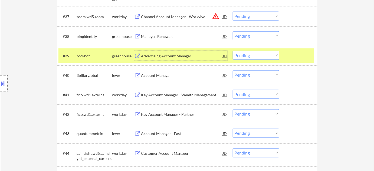
click at [153, 73] on div "Account Manager" at bounding box center [182, 75] width 82 height 5
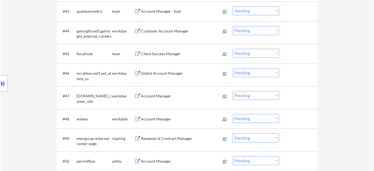
scroll to position [1029, 0]
click at [174, 55] on div "Client Success Manager" at bounding box center [182, 53] width 82 height 5
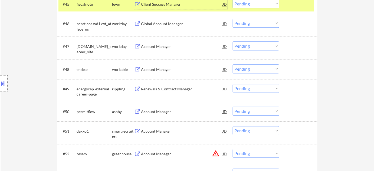
scroll to position [1103, 0]
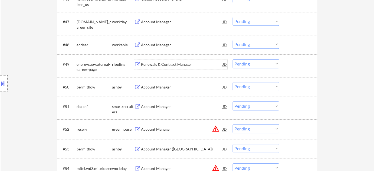
click at [178, 66] on div "Renewals & Contract Manager" at bounding box center [182, 64] width 82 height 5
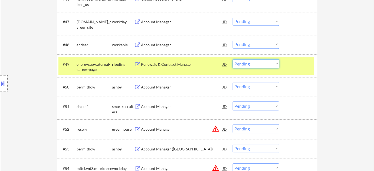
drag, startPoint x: 253, startPoint y: 64, endPoint x: 254, endPoint y: 67, distance: 3.2
click at [253, 64] on select "Choose an option... Pending Applied Excluded (Questions) Excluded (Expired) Exc…" at bounding box center [256, 63] width 47 height 9
click at [233, 59] on select "Choose an option... Pending Applied Excluded (Questions) Excluded (Expired) Exc…" at bounding box center [256, 63] width 47 height 9
select select ""pending""
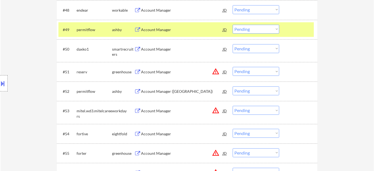
scroll to position [1152, 0]
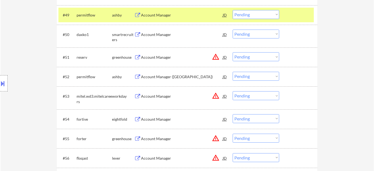
click at [215, 58] on button "warning_amber" at bounding box center [216, 57] width 8 height 8
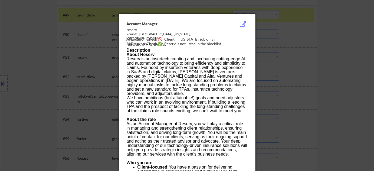
click at [285, 67] on div at bounding box center [187, 85] width 374 height 171
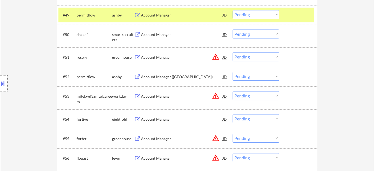
scroll to position [997, 0]
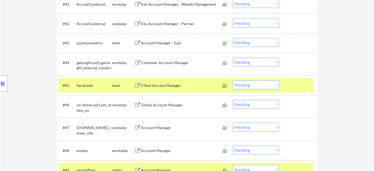
click at [178, 86] on div "Client Success Manager" at bounding box center [182, 85] width 82 height 5
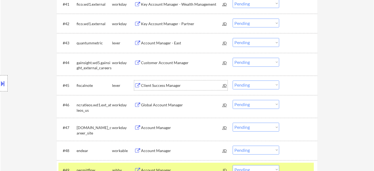
click at [256, 87] on select "Choose an option... Pending Applied Excluded (Questions) Excluded (Expired) Exc…" at bounding box center [256, 85] width 47 height 9
click at [233, 81] on select "Choose an option... Pending Applied Excluded (Questions) Excluded (Expired) Exc…" at bounding box center [256, 85] width 47 height 9
select select ""pending""
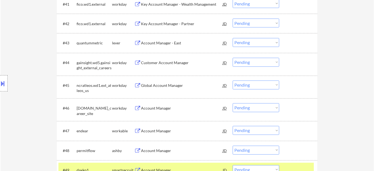
click at [160, 42] on div "Account Manager - East" at bounding box center [182, 43] width 82 height 5
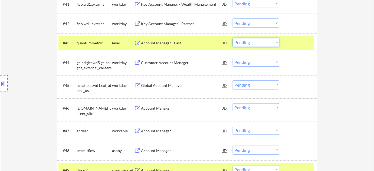
click at [262, 43] on select "Choose an option... Pending Applied Excluded (Questions) Excluded (Expired) Exc…" at bounding box center [256, 42] width 47 height 9
click at [233, 38] on select "Choose an option... Pending Applied Excluded (Questions) Excluded (Expired) Exc…" at bounding box center [256, 42] width 47 height 9
click at [259, 47] on div "#43 quantummetric lever Account Manager - East JD Choose an option... Pending A…" at bounding box center [185, 43] width 255 height 15
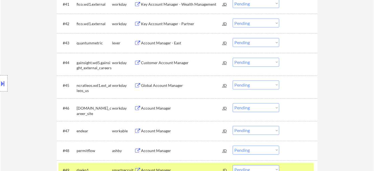
click at [260, 43] on select "Choose an option... Pending Applied Excluded (Questions) Excluded (Expired) Exc…" at bounding box center [256, 42] width 47 height 9
click at [233, 38] on select "Choose an option... Pending Applied Excluded (Questions) Excluded (Expired) Exc…" at bounding box center [256, 42] width 47 height 9
select select ""pending""
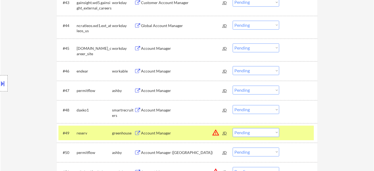
scroll to position [1070, 0]
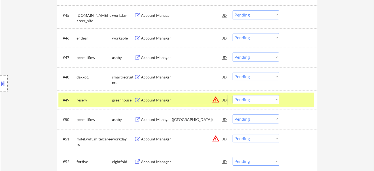
click at [164, 102] on div "Account Manager" at bounding box center [182, 99] width 82 height 5
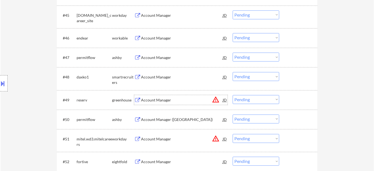
click at [249, 101] on select "Choose an option... Pending Applied Excluded (Questions) Excluded (Expired) Exc…" at bounding box center [256, 99] width 47 height 9
click at [233, 95] on select "Choose an option... Pending Applied Excluded (Questions) Excluded (Expired) Exc…" at bounding box center [256, 99] width 47 height 9
select select ""pending""
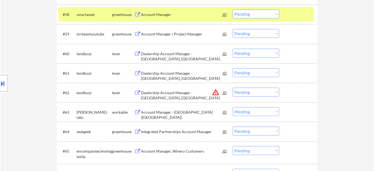
scroll to position [1344, 0]
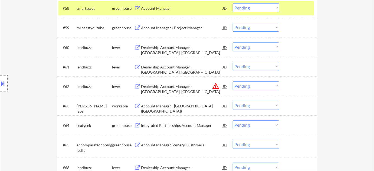
drag, startPoint x: 265, startPoint y: 86, endPoint x: 265, endPoint y: 90, distance: 3.8
click at [265, 86] on select "Choose an option... Pending Applied Excluded (Questions) Excluded (Expired) Exc…" at bounding box center [256, 85] width 47 height 9
click at [233, 81] on select "Choose an option... Pending Applied Excluded (Questions) Excluded (Expired) Exc…" at bounding box center [256, 85] width 47 height 9
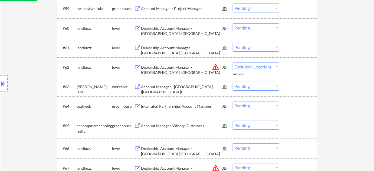
scroll to position [1369, 0]
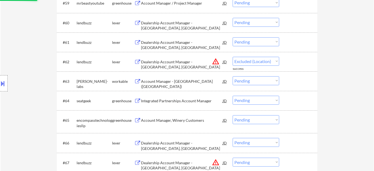
select select ""pending""
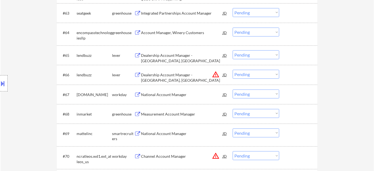
scroll to position [1442, 0]
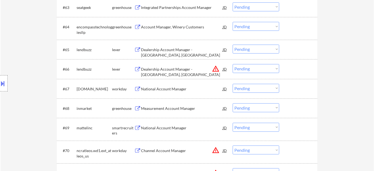
click at [260, 70] on select "Choose an option... Pending Applied Excluded (Questions) Excluded (Expired) Exc…" at bounding box center [256, 68] width 47 height 9
click at [233, 64] on select "Choose an option... Pending Applied Excluded (Questions) Excluded (Expired) Exc…" at bounding box center [256, 68] width 47 height 9
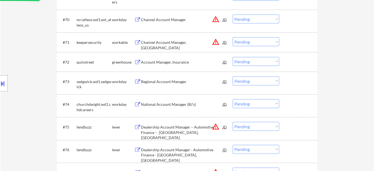
scroll to position [1590, 0]
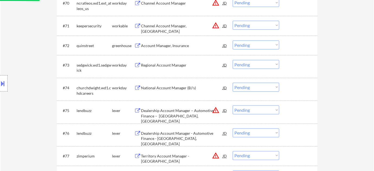
select select ""pending""
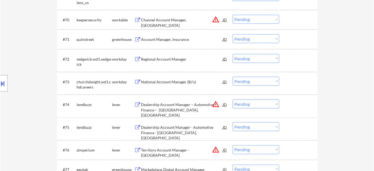
scroll to position [1565, 0]
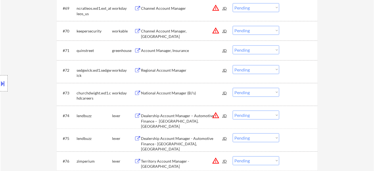
click at [271, 117] on select "Choose an option... Pending Applied Excluded (Questions) Excluded (Expired) Exc…" at bounding box center [256, 115] width 47 height 9
click at [233, 111] on select "Choose an option... Pending Applied Excluded (Questions) Excluded (Expired) Exc…" at bounding box center [256, 115] width 47 height 9
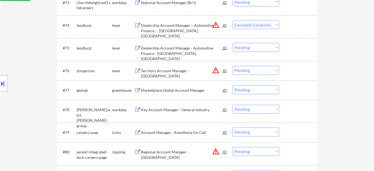
scroll to position [1664, 0]
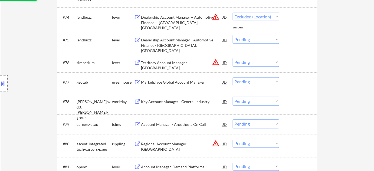
select select ""pending""
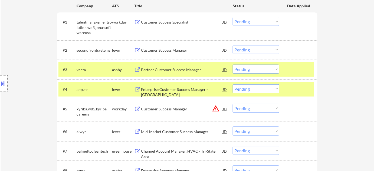
scroll to position [154, 0]
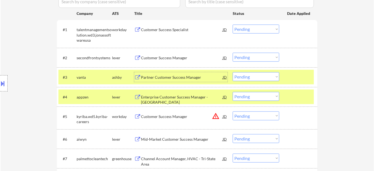
click at [183, 75] on div "Partner Customer Success Manager" at bounding box center [182, 77] width 82 height 5
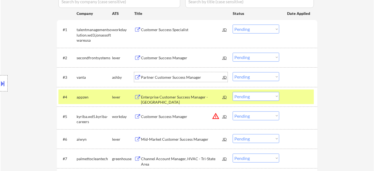
drag, startPoint x: 273, startPoint y: 77, endPoint x: 269, endPoint y: 81, distance: 5.2
click at [273, 77] on select "Choose an option... Pending Applied Excluded (Questions) Excluded (Expired) Exc…" at bounding box center [256, 76] width 47 height 9
click at [233, 72] on select "Choose an option... Pending Applied Excluded (Questions) Excluded (Expired) Exc…" at bounding box center [256, 76] width 47 height 9
select select ""pending""
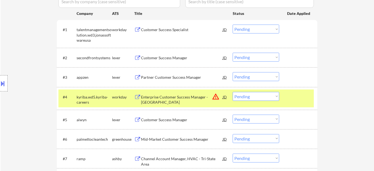
scroll to position [203, 0]
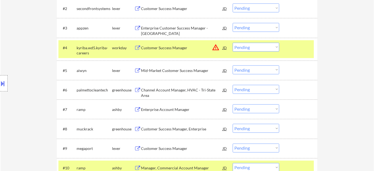
click at [173, 72] on div "Mid-Market Customer Success Manager" at bounding box center [182, 70] width 82 height 5
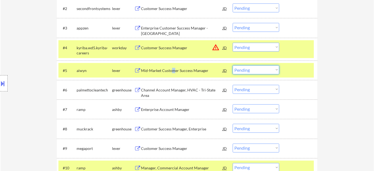
drag, startPoint x: 254, startPoint y: 68, endPoint x: 254, endPoint y: 74, distance: 5.4
click at [254, 68] on select "Choose an option... Pending Applied Excluded (Questions) Excluded (Expired) Exc…" at bounding box center [256, 69] width 47 height 9
click at [233, 65] on select "Choose an option... Pending Applied Excluded (Questions) Excluded (Expired) Exc…" at bounding box center [256, 69] width 47 height 9
select select ""pending""
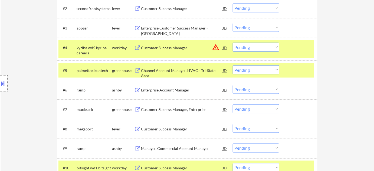
scroll to position [252, 0]
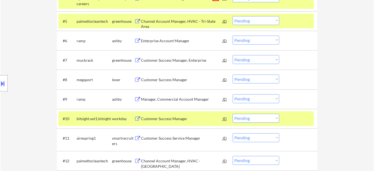
click at [161, 63] on div "Customer Success Manager, Enterprise" at bounding box center [182, 60] width 82 height 10
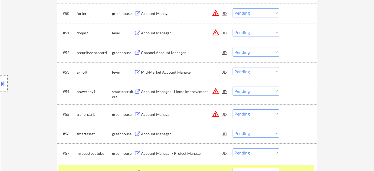
scroll to position [1201, 0]
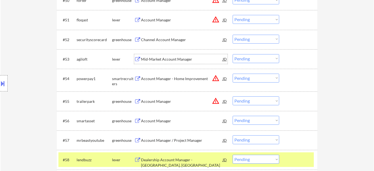
click at [168, 58] on div "Mid-Market Account Manager" at bounding box center [182, 59] width 82 height 5
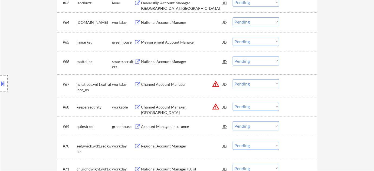
scroll to position [1471, 0]
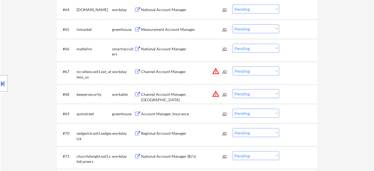
click at [269, 94] on select "Choose an option... Pending Applied Excluded (Questions) Excluded (Expired) Exc…" at bounding box center [256, 93] width 47 height 9
click at [233, 89] on select "Choose an option... Pending Applied Excluded (Questions) Excluded (Expired) Exc…" at bounding box center [256, 93] width 47 height 9
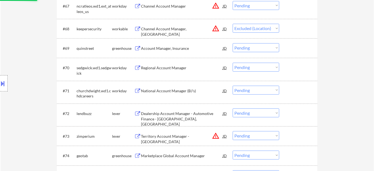
scroll to position [1545, 0]
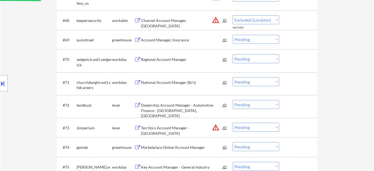
select select ""pending""
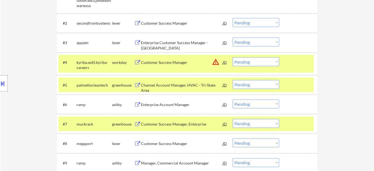
scroll to position [197, 0]
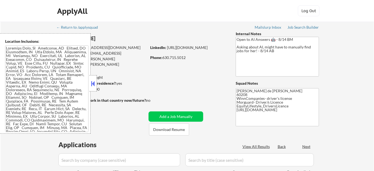
select select ""pending""
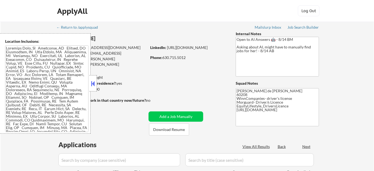
select select ""pending""
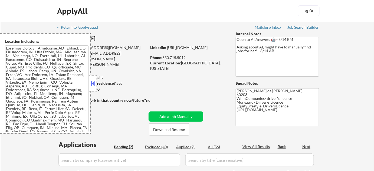
scroll to position [147, 0]
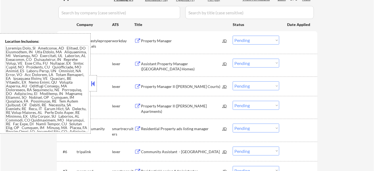
click at [95, 87] on button at bounding box center [93, 84] width 6 height 8
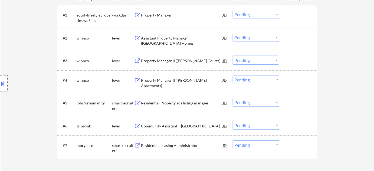
scroll to position [172, 0]
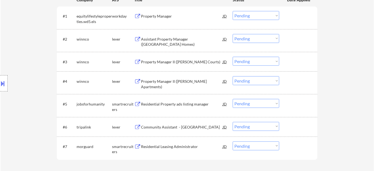
type textarea "Flor de Mae WinnCompanies- driver's license Morguard- Driver/s Licence EquityLi…"
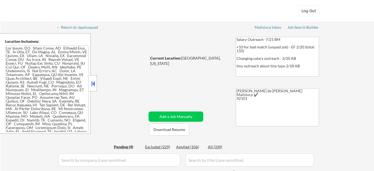
select select ""pending""
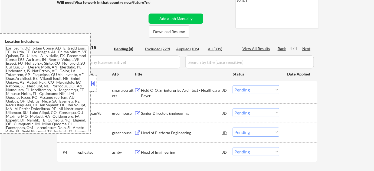
scroll to position [98, 0]
